Goal: Communication & Community: Ask a question

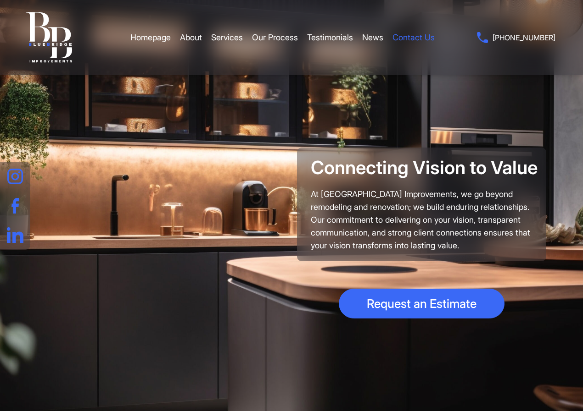
click at [423, 34] on link "Contact Us" at bounding box center [413, 38] width 42 height 28
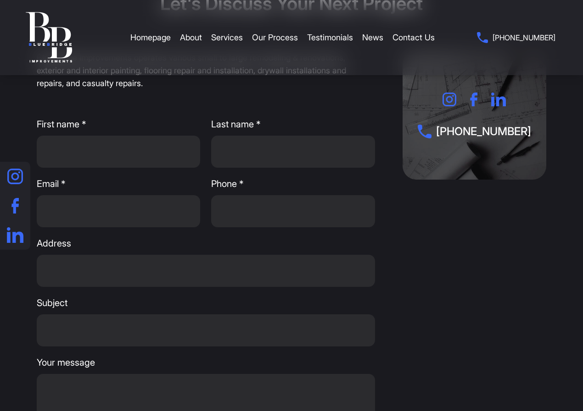
scroll to position [92, 0]
click at [79, 161] on input "First name *" at bounding box center [118, 152] width 163 height 32
type input "[PERSON_NAME]"
type input "[EMAIL_ADDRESS][DOMAIN_NAME]"
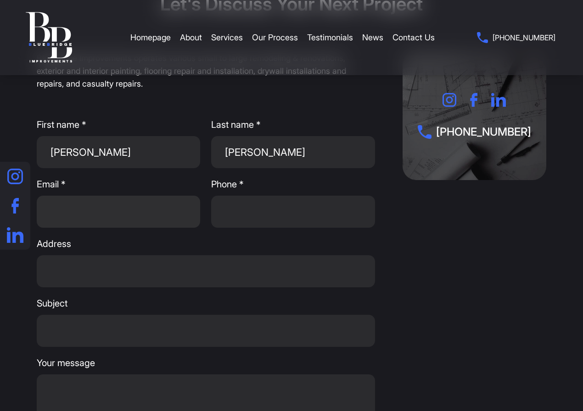
type input "6469304111"
type input "[STREET_ADDRESS]"
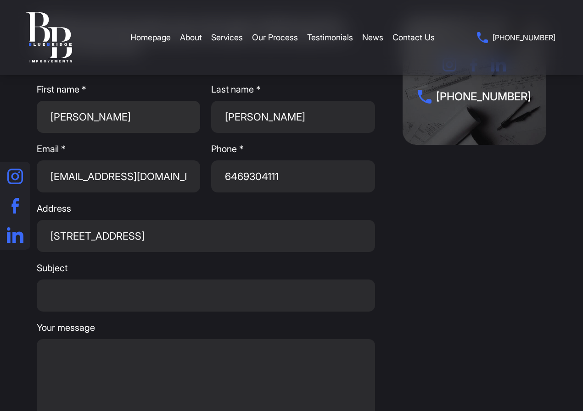
scroll to position [183, 0]
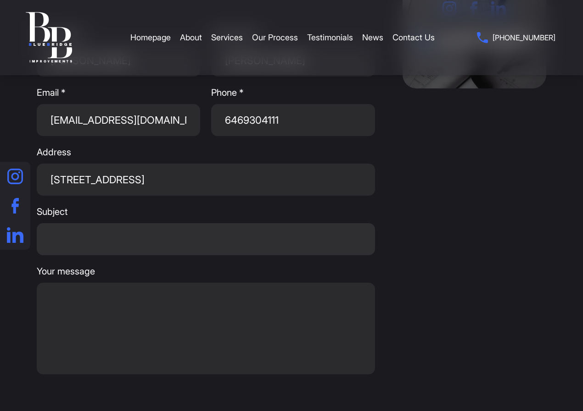
click at [50, 252] on input "Subject" at bounding box center [206, 239] width 338 height 32
type input "Estimating New Projects"
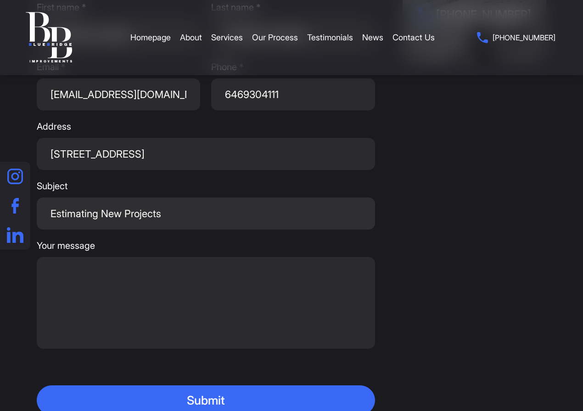
scroll to position [229, 0]
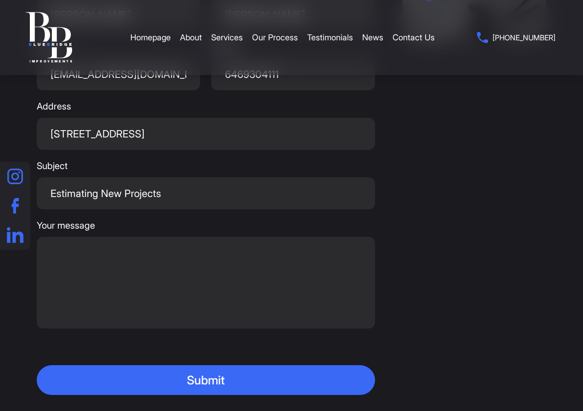
drag, startPoint x: 452, startPoint y: 378, endPoint x: 419, endPoint y: 358, distance: 38.9
click at [452, 378] on div "[PHONE_NUMBER]" at bounding box center [474, 154] width 144 height 481
click at [316, 305] on textarea "Your message" at bounding box center [206, 283] width 338 height 92
paste textarea "Greetings, I hope this message finds you well. we don’t just crunch numbers — w…"
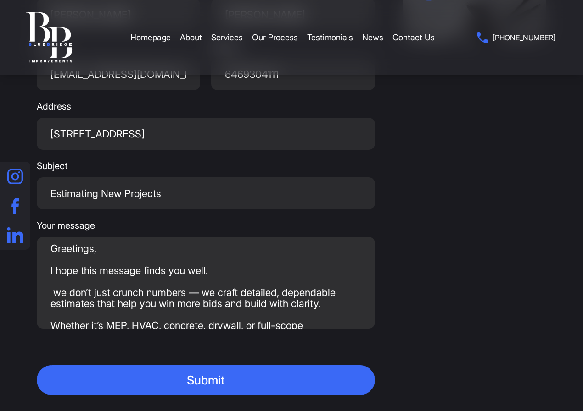
scroll to position [135, 0]
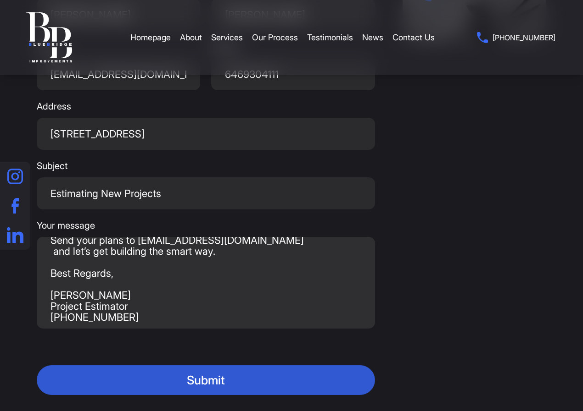
type textarea "Greetings, I hope this message finds you well. we don’t just crunch numbers — w…"
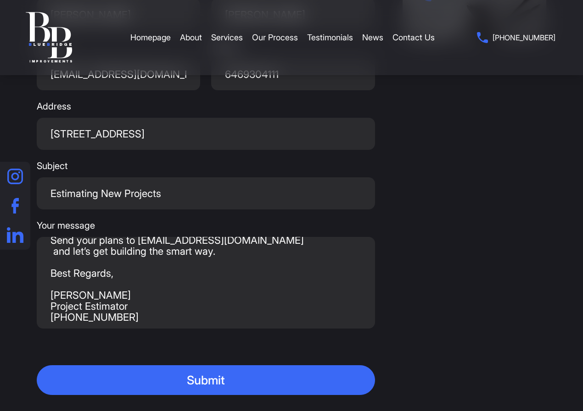
drag, startPoint x: 222, startPoint y: 386, endPoint x: 485, endPoint y: 258, distance: 292.3
click at [223, 386] on button "Submit" at bounding box center [206, 381] width 338 height 30
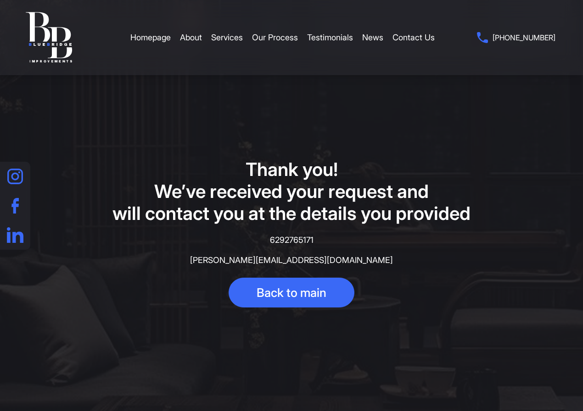
drag, startPoint x: 179, startPoint y: 69, endPoint x: 292, endPoint y: 135, distance: 130.4
click at [180, 69] on nav at bounding box center [292, 37] width 528 height 75
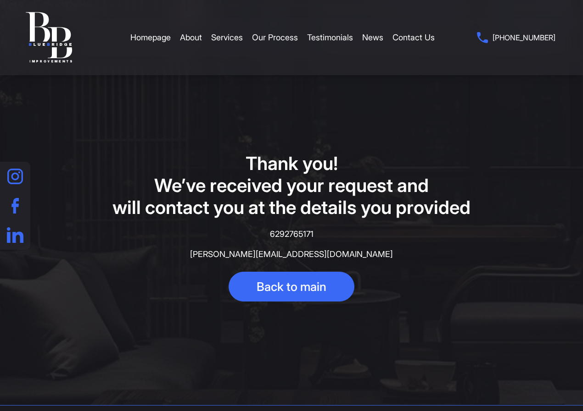
scroll to position [108, 0]
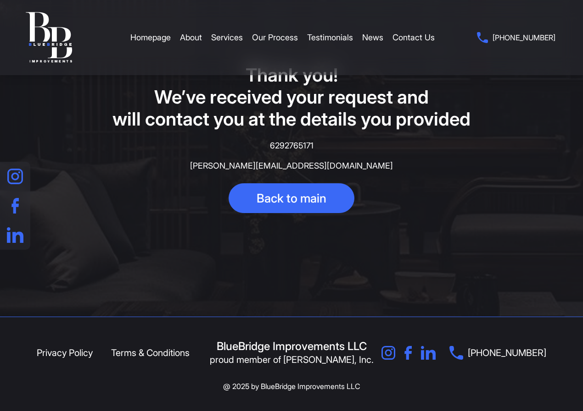
click at [136, 197] on div "Back to main" at bounding box center [291, 198] width 509 height 30
drag, startPoint x: 11, startPoint y: 274, endPoint x: 179, endPoint y: 274, distance: 167.9
click at [13, 274] on section "Thank you! We’ve received your request and will contact you at the details you …" at bounding box center [291, 111] width 583 height 411
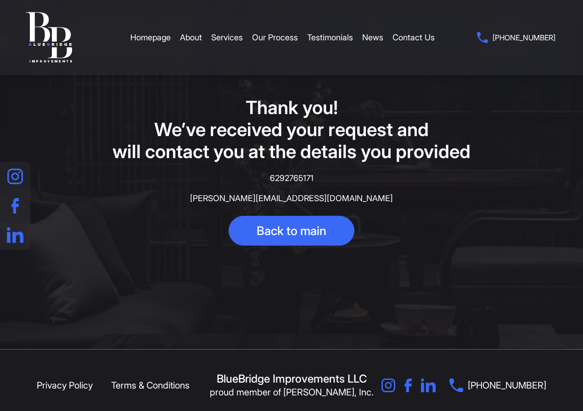
scroll to position [0, 0]
